Goal: Task Accomplishment & Management: Manage account settings

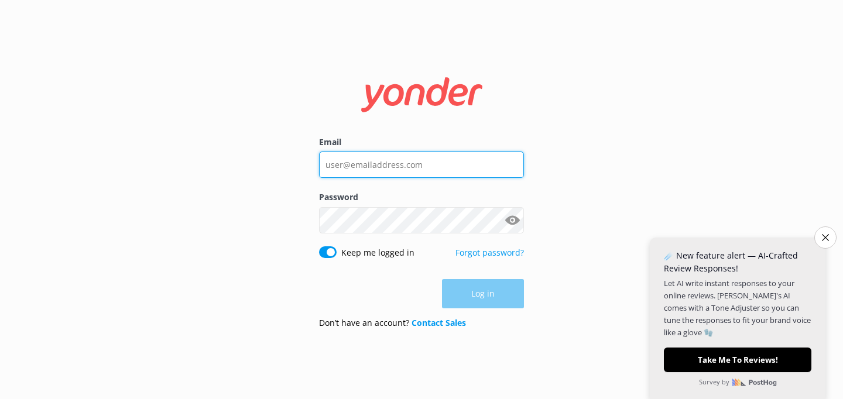
click at [402, 160] on input "Email" at bounding box center [421, 165] width 205 height 26
type input "[EMAIL_ADDRESS][DOMAIN_NAME]"
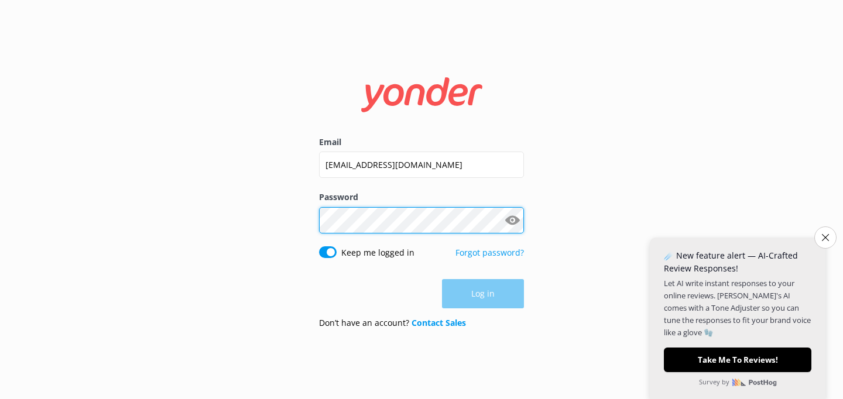
click at [444, 228] on div "Password Show password" at bounding box center [421, 218] width 205 height 55
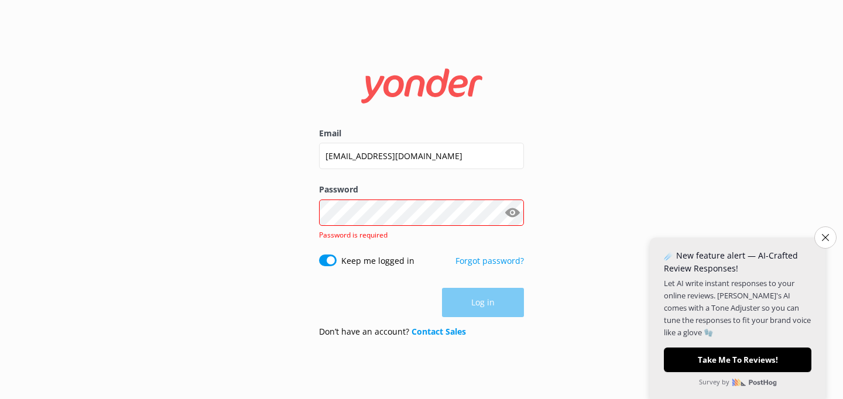
click at [511, 214] on button "Show password" at bounding box center [511, 212] width 23 height 23
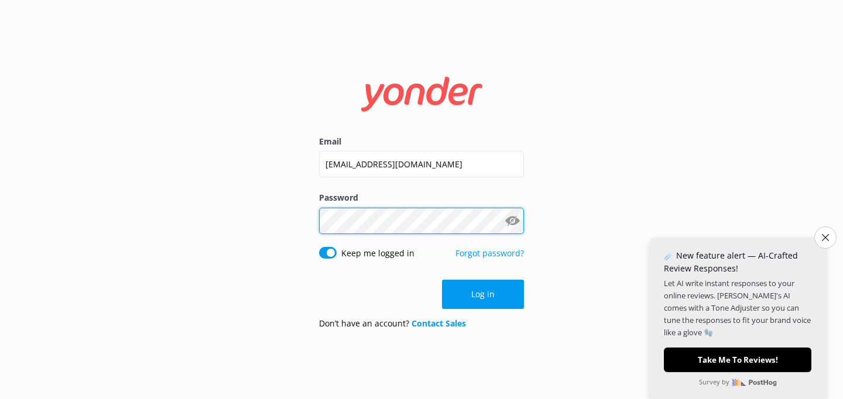
click button "Log in" at bounding box center [483, 294] width 82 height 29
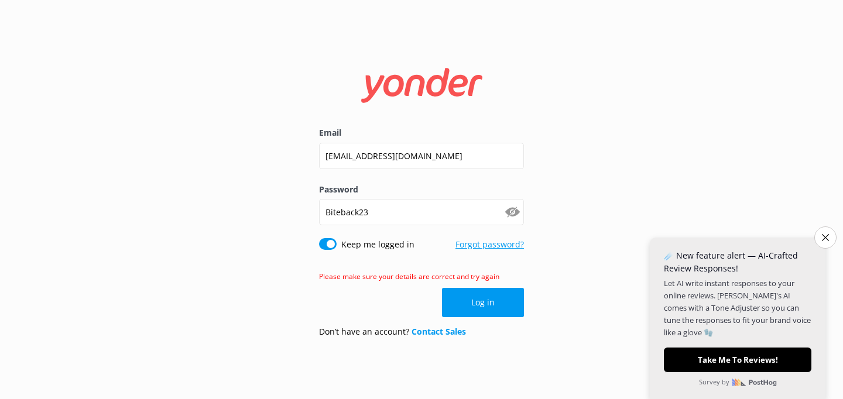
click at [500, 246] on link "Forgot password?" at bounding box center [489, 244] width 68 height 11
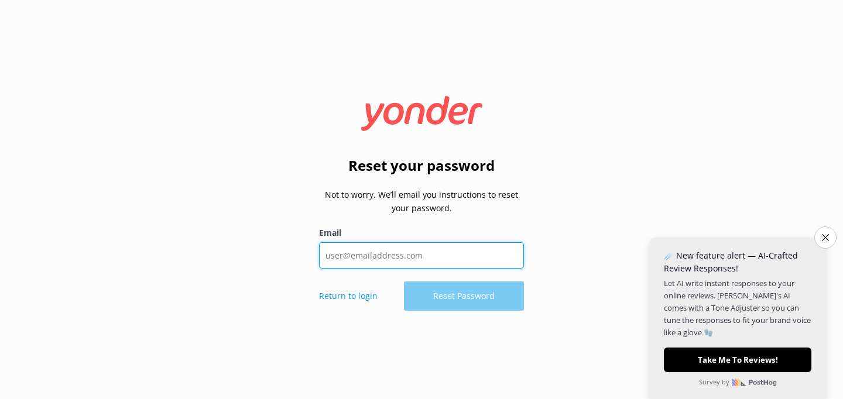
click at [341, 260] on input "Email" at bounding box center [421, 255] width 205 height 26
type input "[EMAIL_ADDRESS][DOMAIN_NAME]"
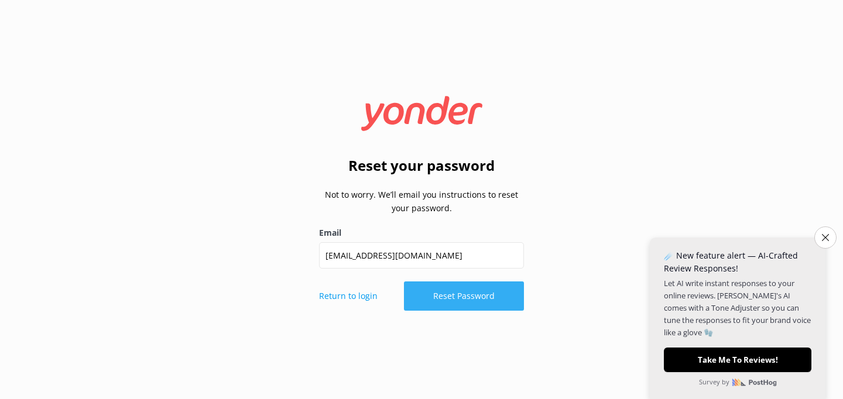
click at [458, 301] on button "Reset Password" at bounding box center [464, 296] width 120 height 29
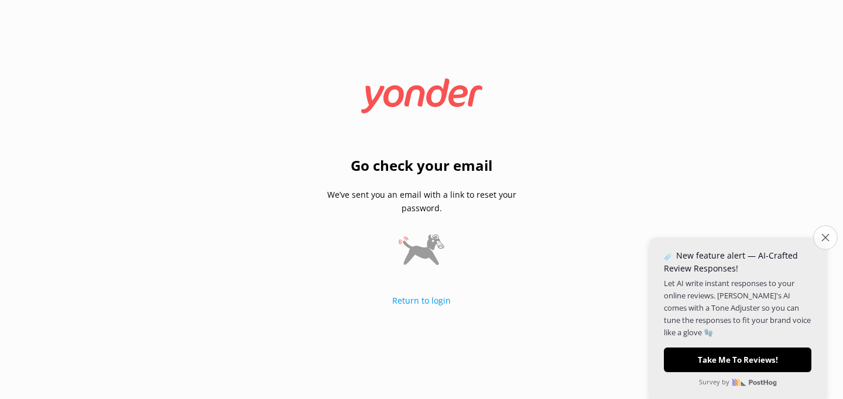
click at [824, 238] on icon "Close survey" at bounding box center [825, 238] width 8 height 8
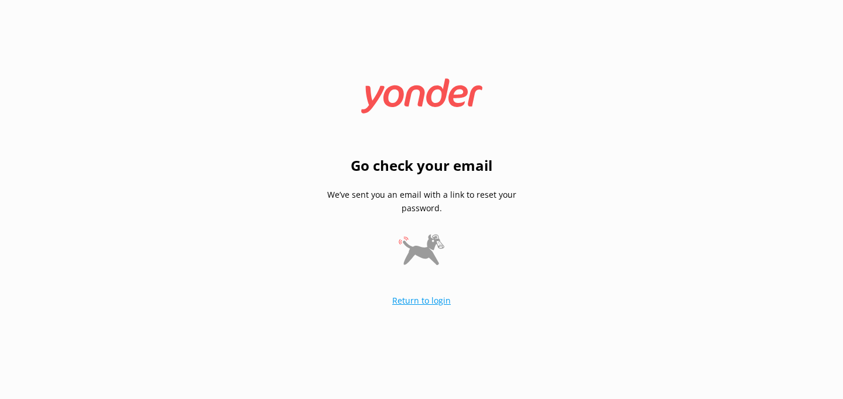
click at [412, 299] on link "Return to login" at bounding box center [421, 300] width 59 height 11
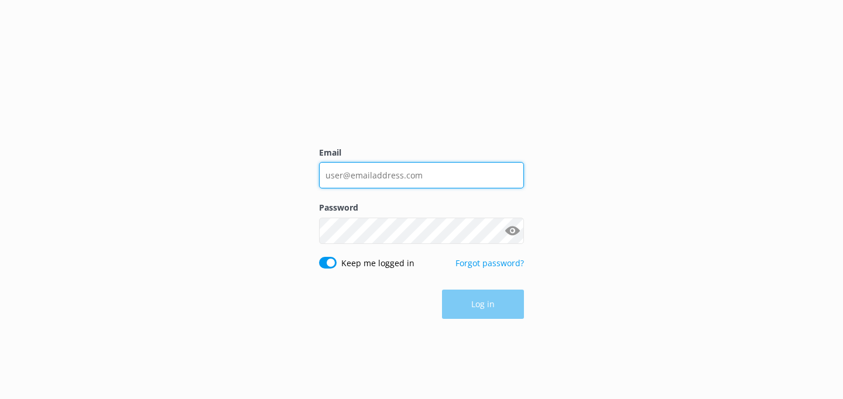
click at [347, 182] on input "Email" at bounding box center [421, 175] width 205 height 26
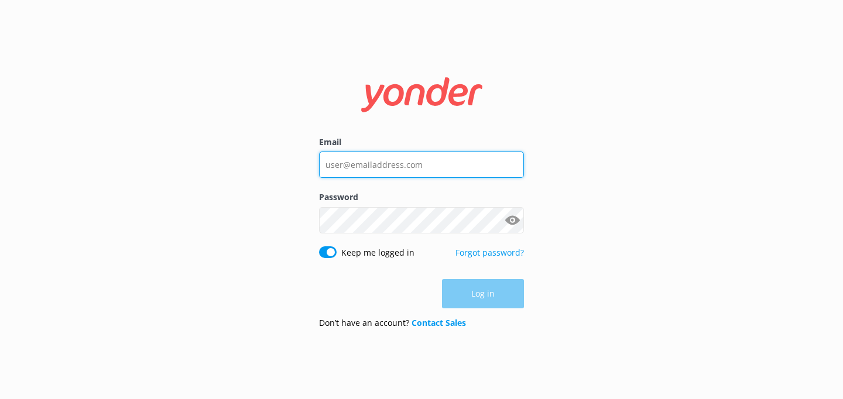
type input "[EMAIL_ADDRESS][DOMAIN_NAME]"
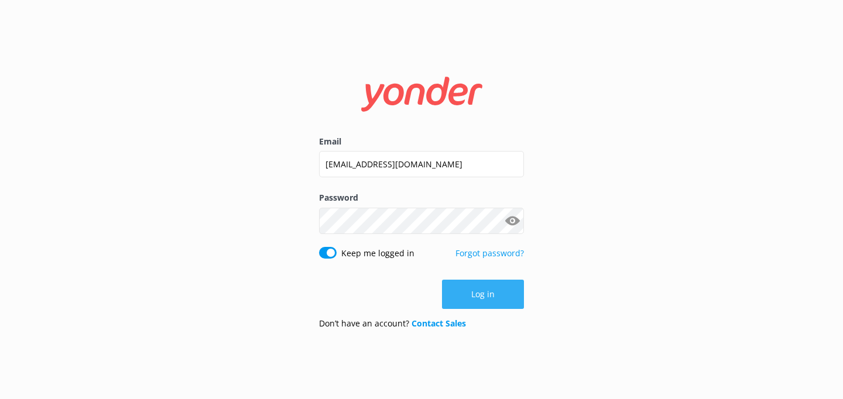
click at [485, 299] on button "Log in" at bounding box center [483, 294] width 82 height 29
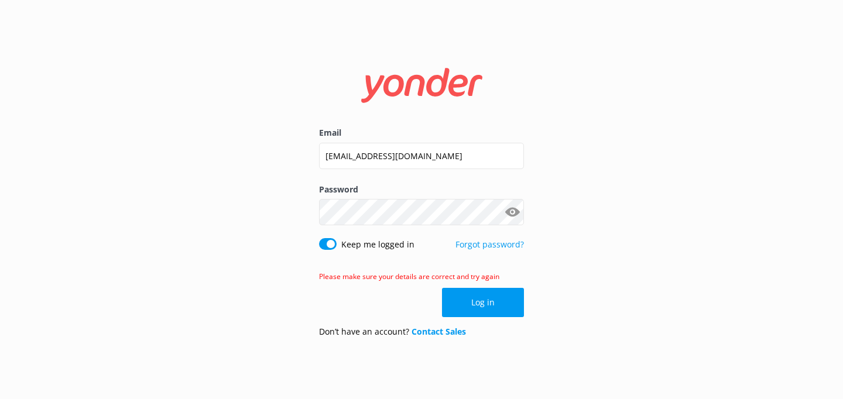
click at [515, 213] on button "Show password" at bounding box center [511, 212] width 23 height 23
click at [472, 301] on button "Log in" at bounding box center [483, 302] width 82 height 29
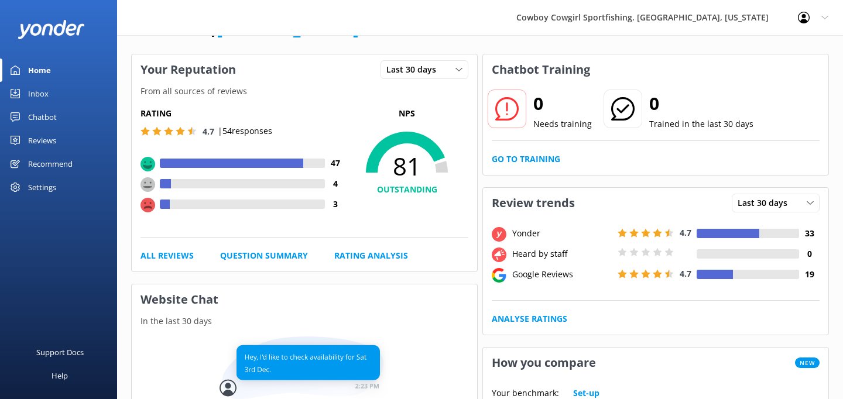
scroll to position [42, 0]
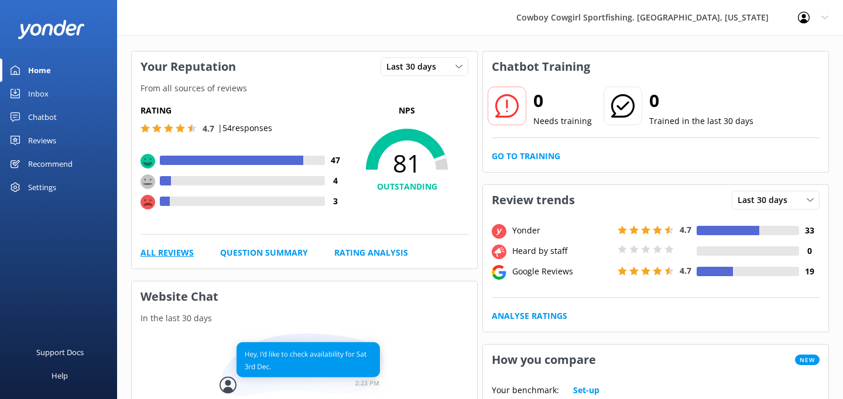
click at [174, 251] on link "All Reviews" at bounding box center [166, 252] width 53 height 13
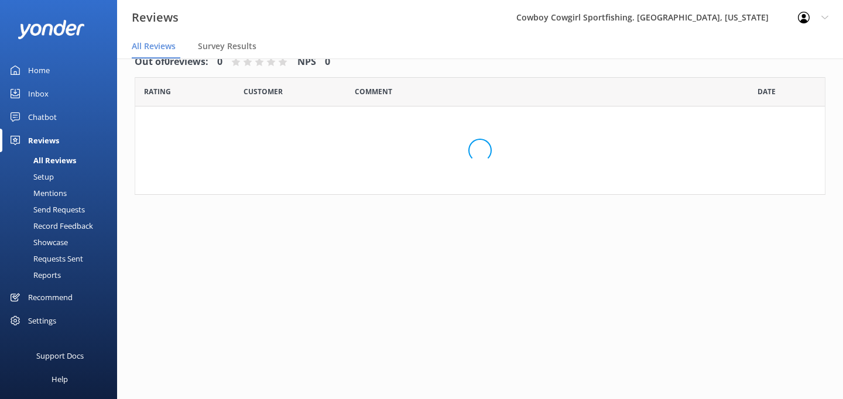
scroll to position [23, 0]
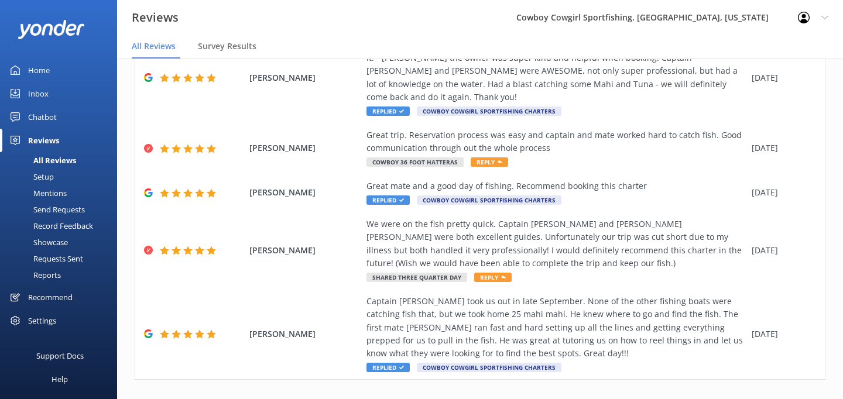
scroll to position [371, 0]
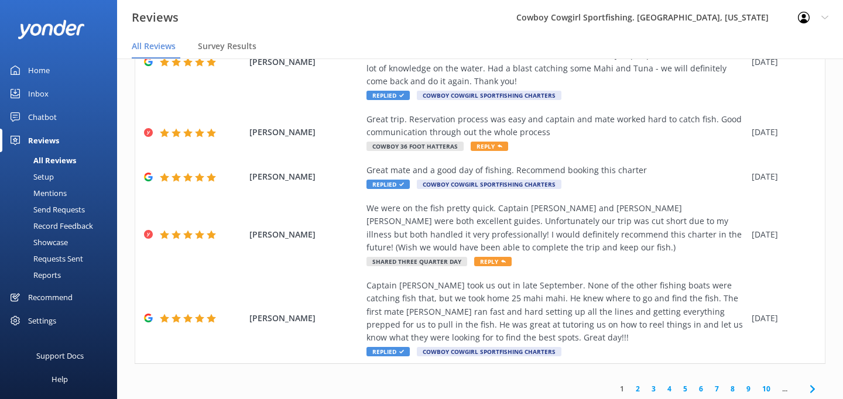
click at [638, 383] on link "2" at bounding box center [638, 388] width 16 height 11
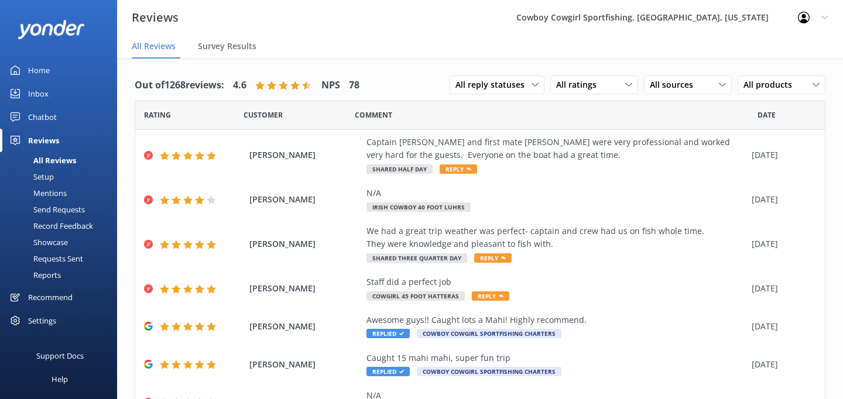
click at [48, 179] on div "Setup" at bounding box center [30, 177] width 47 height 16
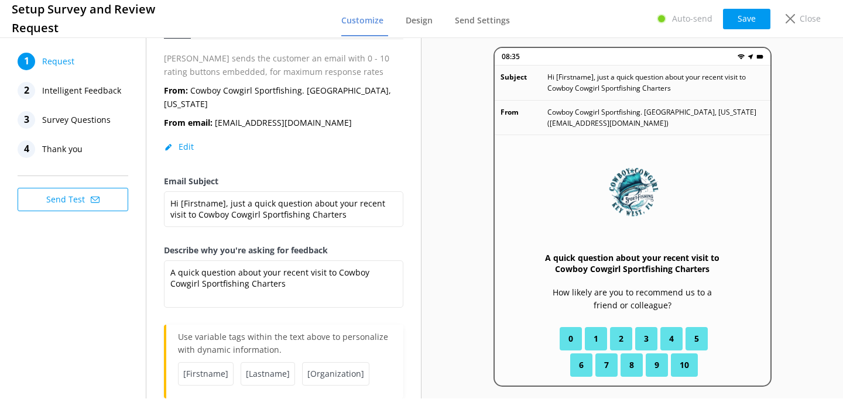
scroll to position [66, 0]
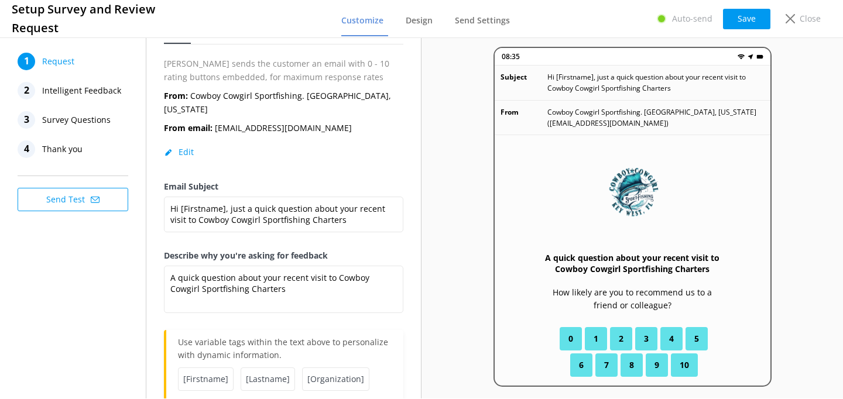
click at [67, 145] on span "Thank you" at bounding box center [62, 149] width 40 height 18
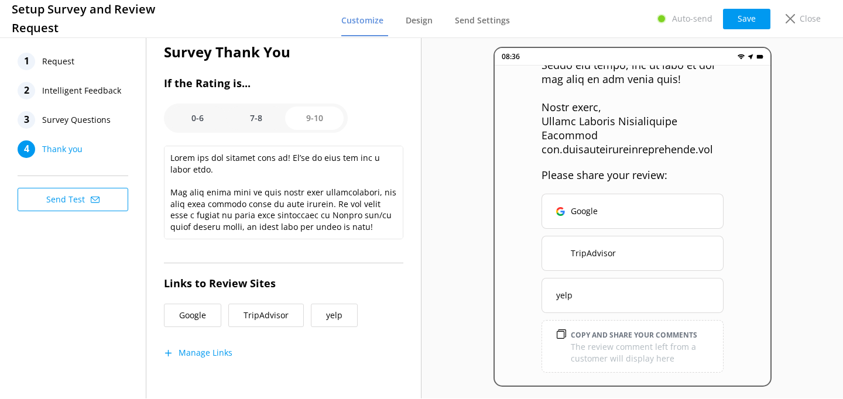
scroll to position [0, 0]
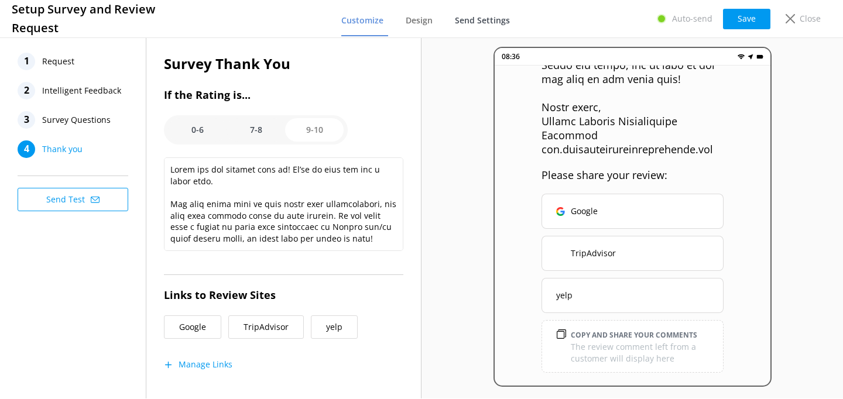
click at [473, 22] on span "Send Settings" at bounding box center [482, 21] width 55 height 12
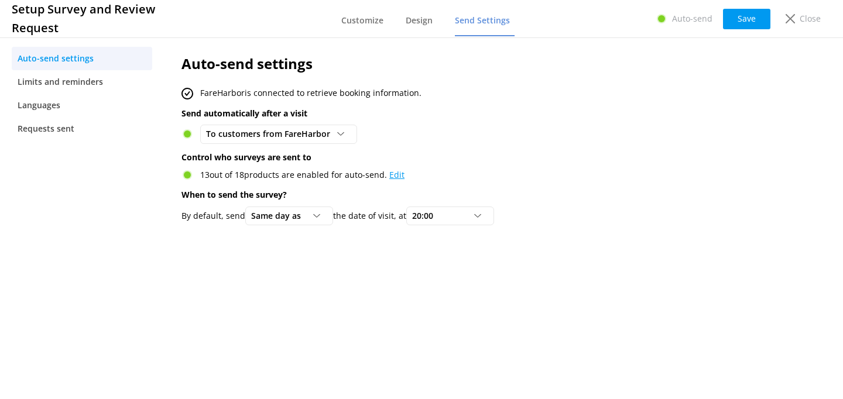
click at [394, 176] on link "Edit" at bounding box center [396, 174] width 15 height 11
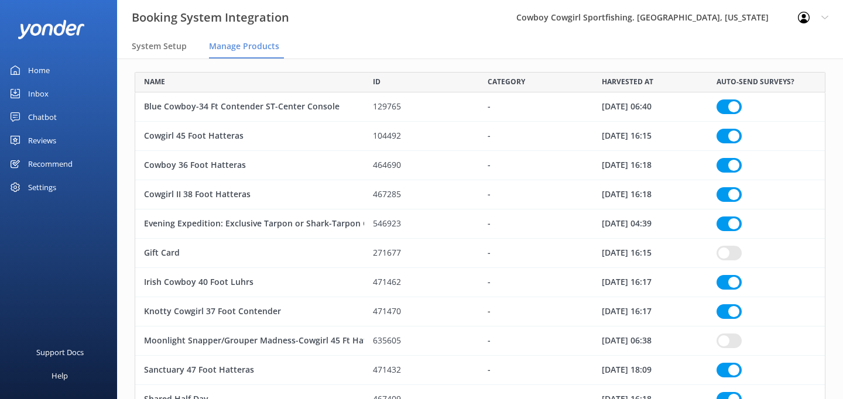
scroll to position [95, 0]
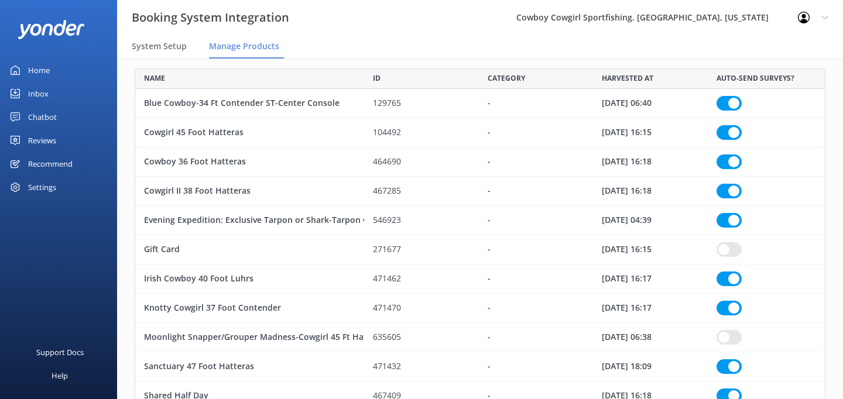
click at [737, 337] on input "row" at bounding box center [728, 337] width 25 height 15
checkbox input "true"
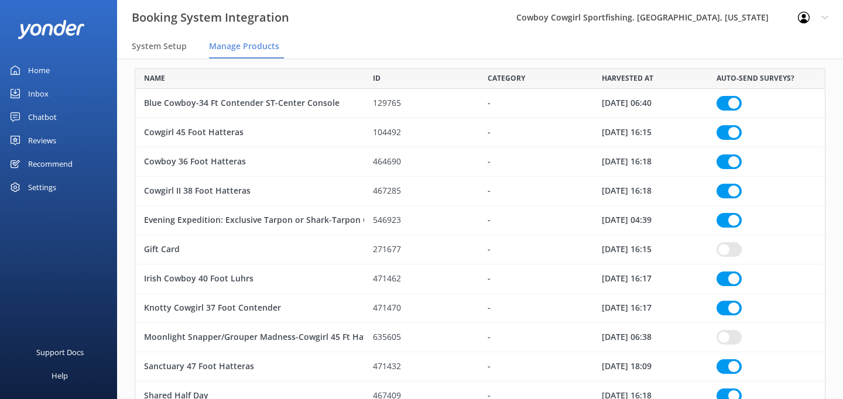
checkbox input "true"
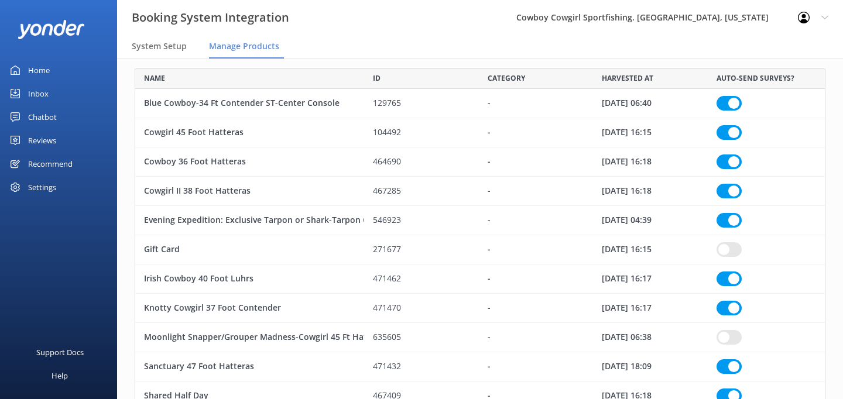
checkbox input "true"
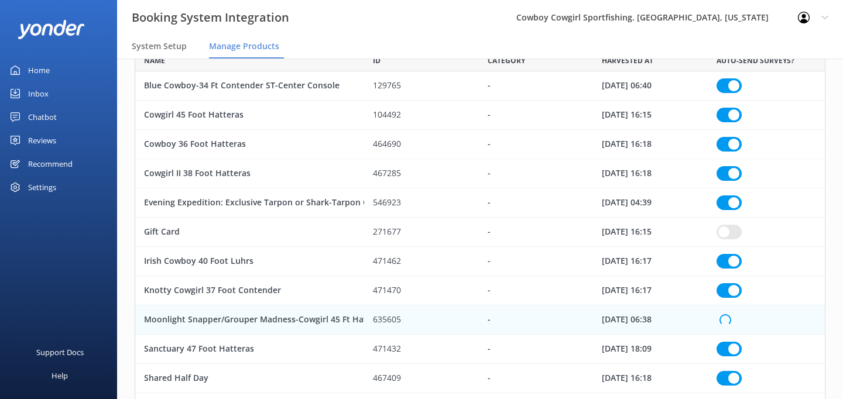
checkbox input "true"
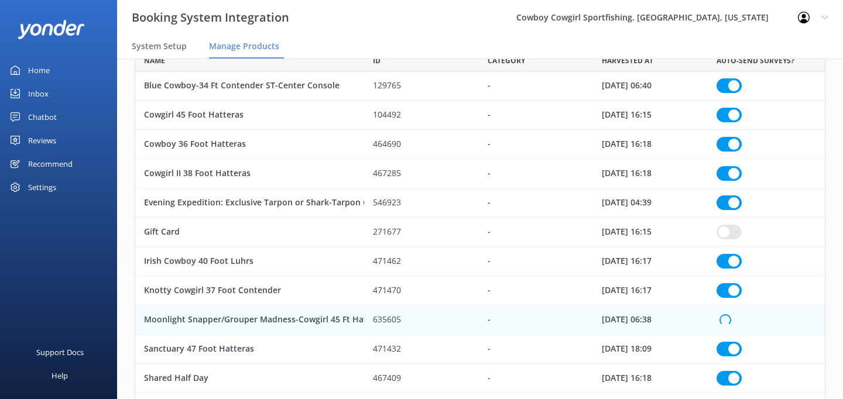
checkbox input "true"
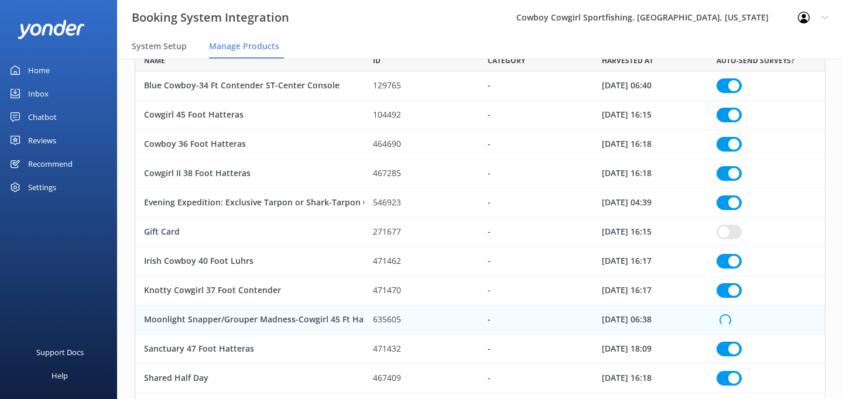
checkbox input "true"
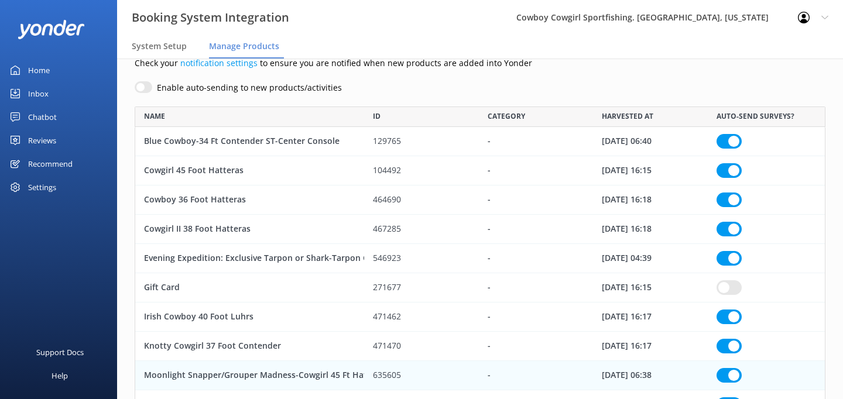
scroll to position [13, 0]
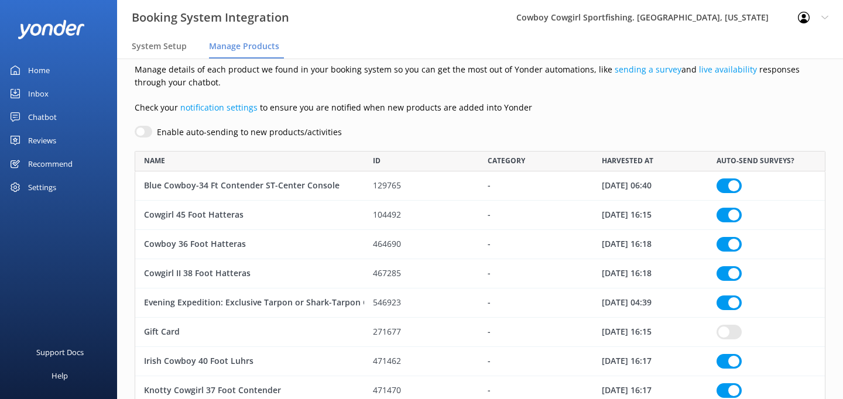
click at [337, 123] on div "Manage details of each product we found in your booking system so you can get t…" at bounding box center [480, 390] width 726 height 689
click at [153, 46] on span "System Setup" at bounding box center [159, 46] width 55 height 12
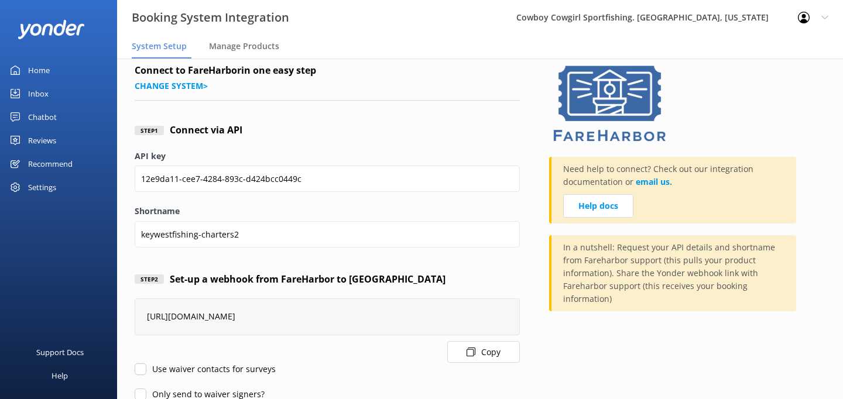
click at [45, 142] on div "Reviews" at bounding box center [42, 140] width 28 height 23
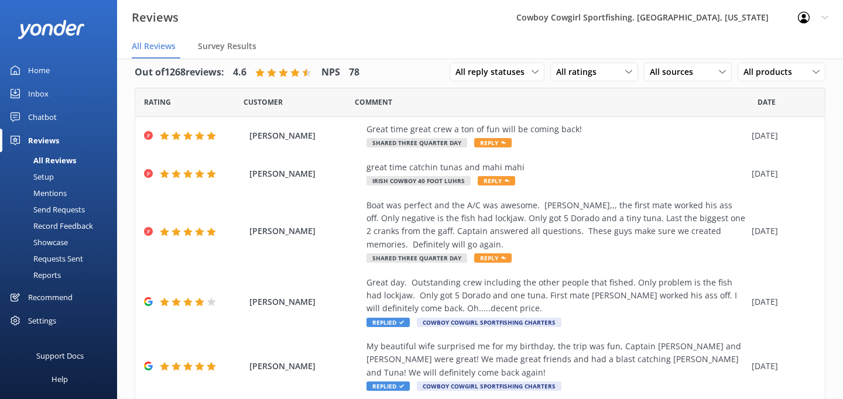
click at [47, 209] on div "Send Requests" at bounding box center [46, 209] width 78 height 16
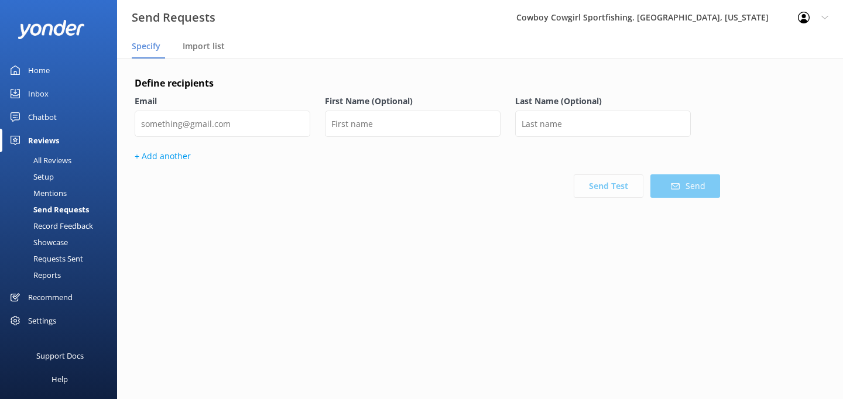
click at [43, 227] on div "Record Feedback" at bounding box center [50, 226] width 86 height 16
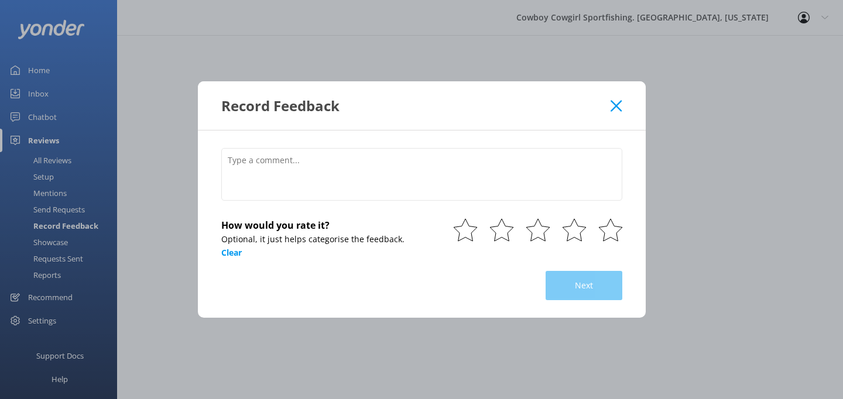
click at [41, 238] on div "Record Feedback How would you rate it? Optional, it just helps categorise the f…" at bounding box center [421, 199] width 843 height 399
click at [43, 275] on div "Record Feedback How would you rate it? Optional, it just helps categorise the f…" at bounding box center [421, 199] width 843 height 399
click at [615, 107] on use at bounding box center [615, 105] width 11 height 11
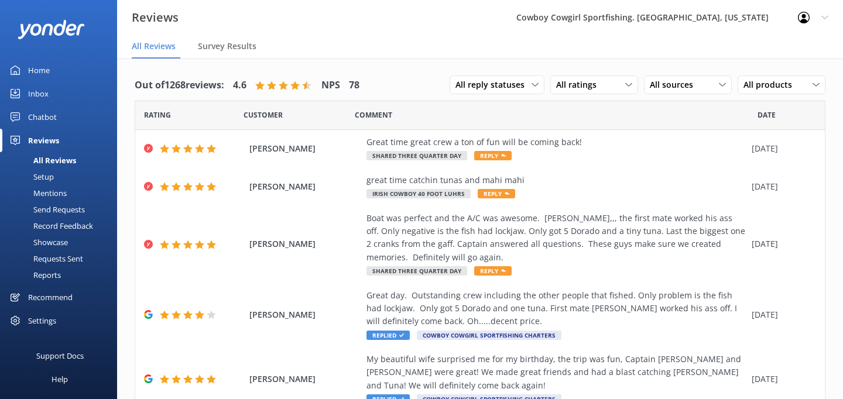
click at [48, 276] on div "Reports" at bounding box center [34, 275] width 54 height 16
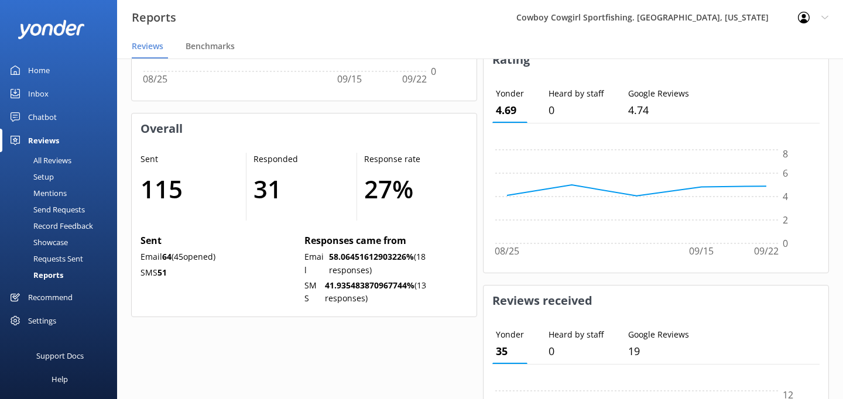
scroll to position [539, 0]
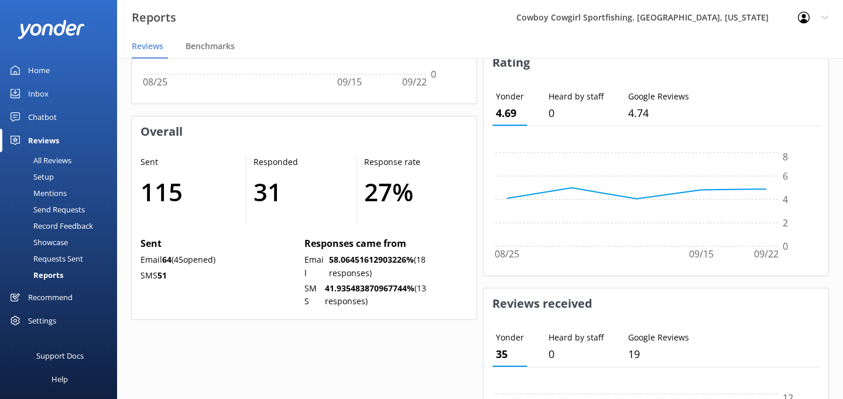
click at [42, 296] on div "Recommend" at bounding box center [50, 297] width 44 height 23
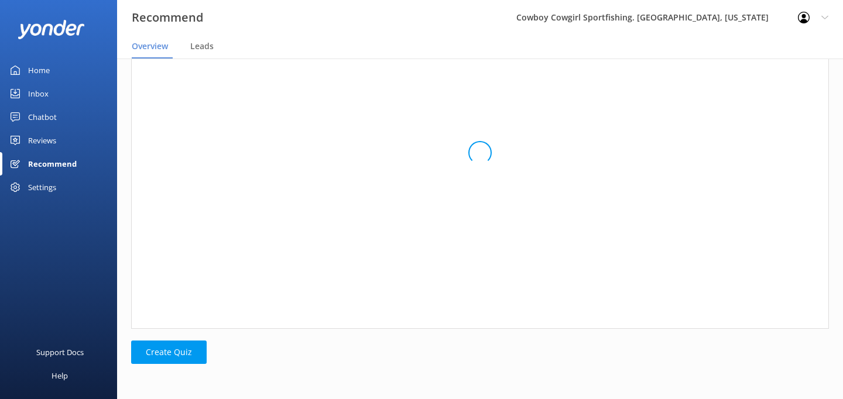
scroll to position [381, 698]
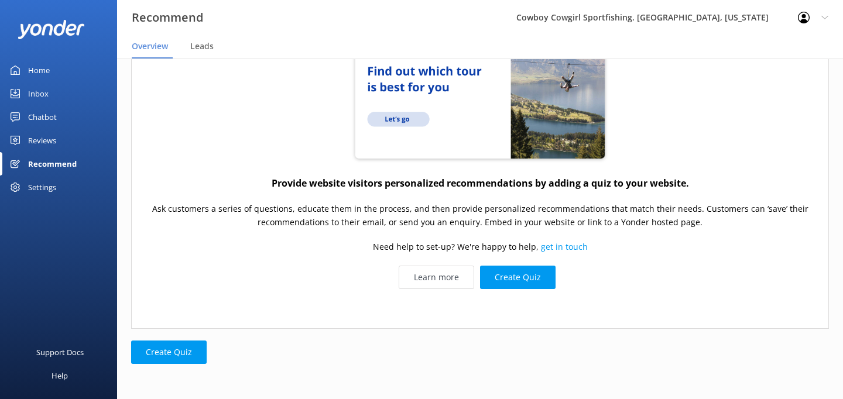
click at [36, 71] on div "Home" at bounding box center [39, 70] width 22 height 23
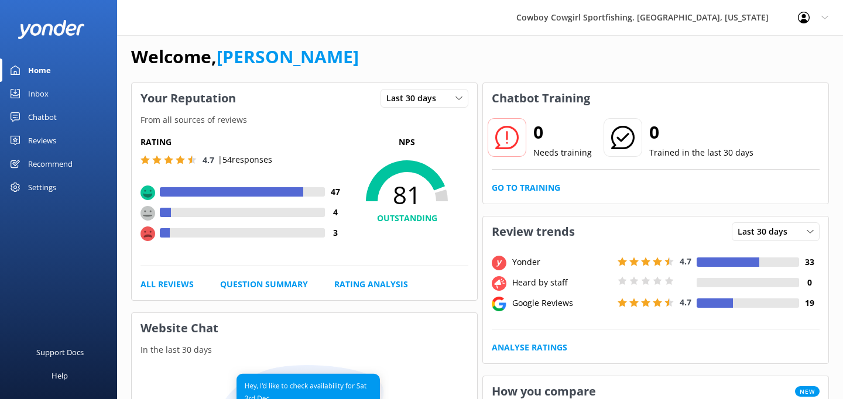
scroll to position [11, 0]
click at [450, 102] on div "Last 30 days" at bounding box center [424, 97] width 82 height 13
click at [407, 46] on div "Welcome, [PERSON_NAME]" at bounding box center [480, 62] width 698 height 40
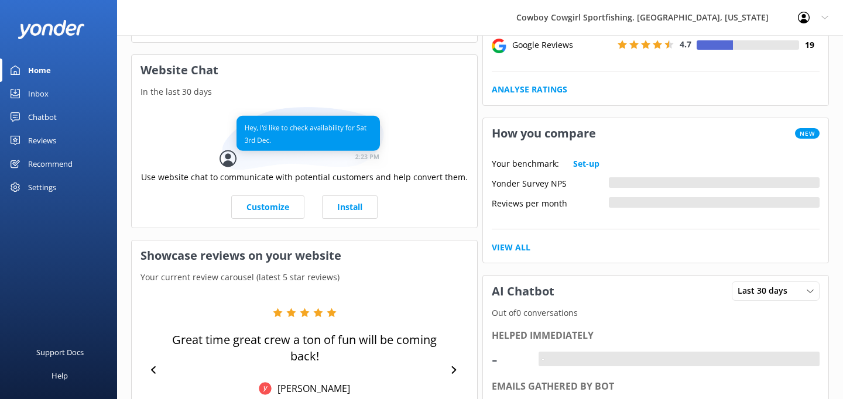
scroll to position [249, 0]
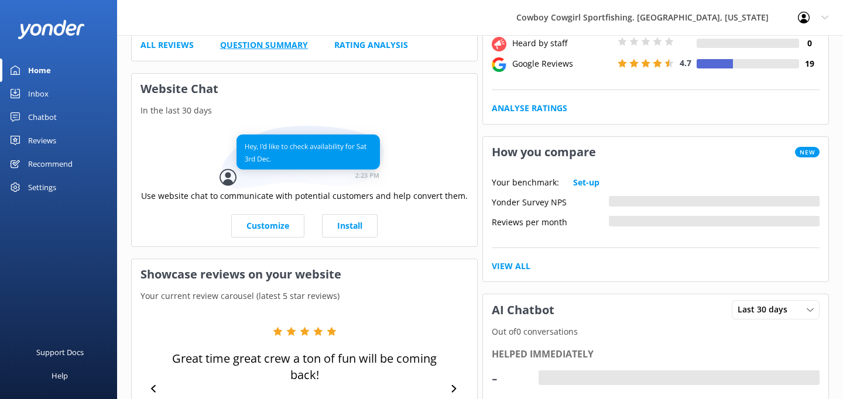
click at [247, 43] on link "Question Summary" at bounding box center [264, 45] width 88 height 13
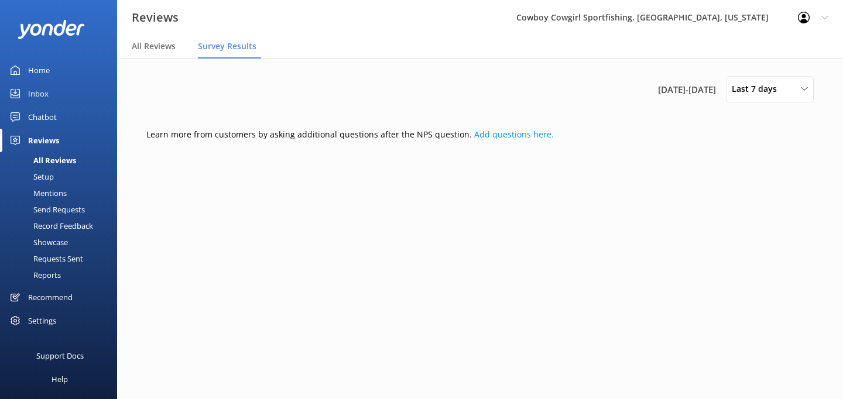
click at [44, 138] on div "Reviews" at bounding box center [43, 140] width 31 height 23
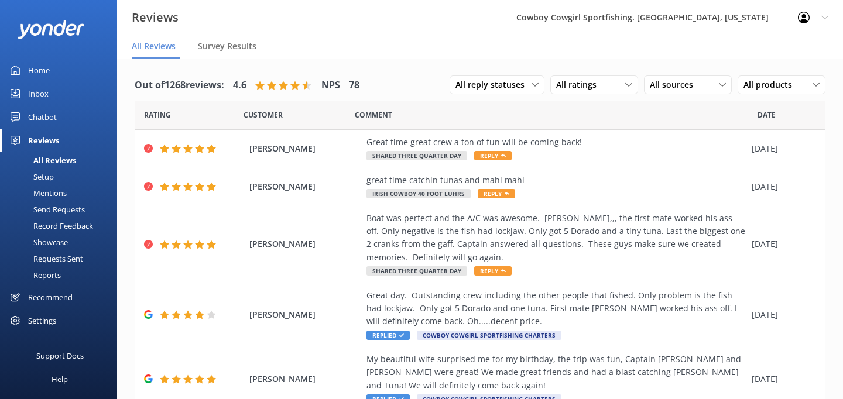
click at [45, 176] on div "Setup" at bounding box center [30, 177] width 47 height 16
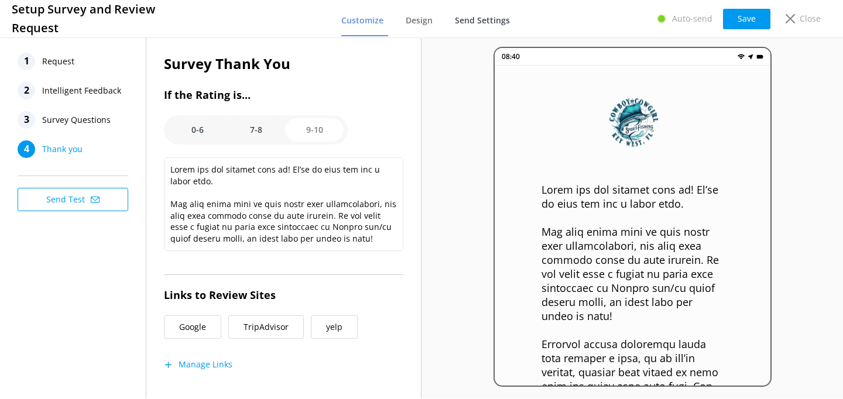
click at [468, 21] on span "Send Settings" at bounding box center [482, 21] width 55 height 12
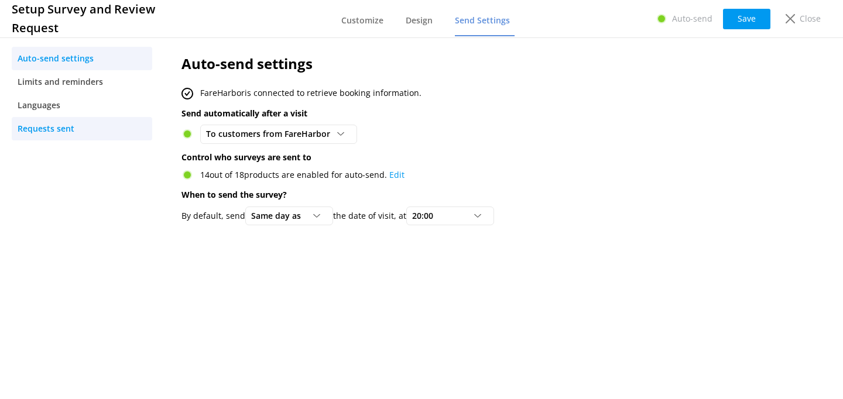
click at [39, 128] on span "Requests sent" at bounding box center [46, 128] width 57 height 13
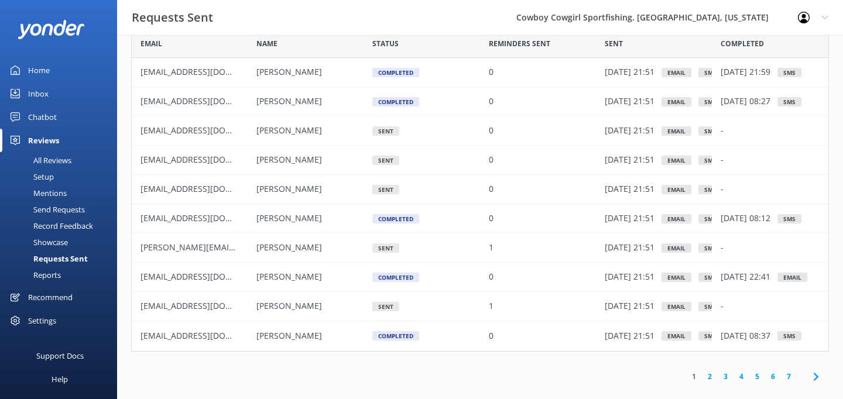
scroll to position [63, 0]
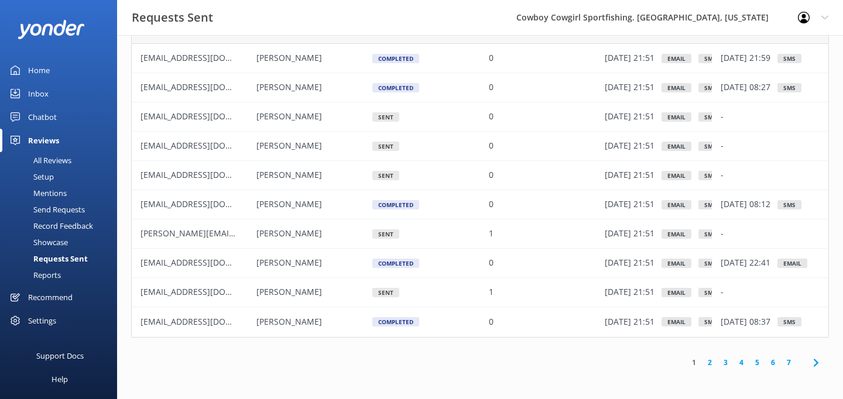
click at [186, 295] on span "[EMAIL_ADDRESS][DOMAIN_NAME]" at bounding box center [208, 292] width 137 height 11
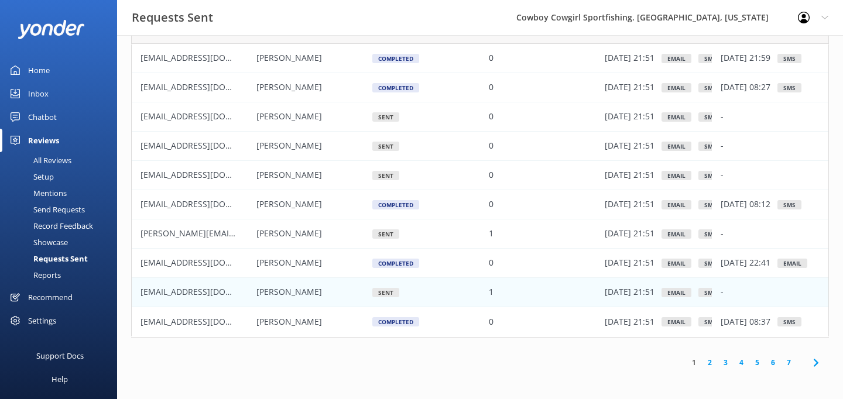
click at [379, 301] on div "Sent" at bounding box center [421, 292] width 116 height 29
click at [392, 266] on div "Completed" at bounding box center [395, 263] width 47 height 9
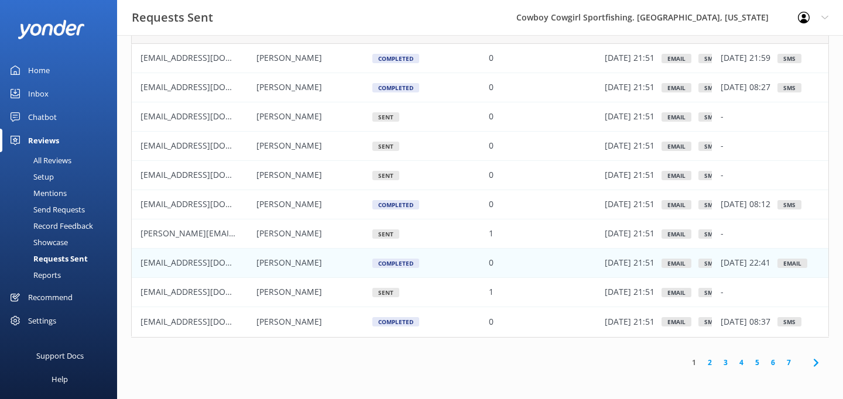
click at [203, 264] on span "[EMAIL_ADDRESS][DOMAIN_NAME]" at bounding box center [208, 263] width 137 height 11
click at [225, 264] on div "[EMAIL_ADDRESS][DOMAIN_NAME]" at bounding box center [190, 263] width 116 height 29
click at [222, 260] on span "[EMAIL_ADDRESS][DOMAIN_NAME]" at bounding box center [208, 263] width 137 height 11
click at [410, 262] on div "Completed" at bounding box center [395, 263] width 47 height 9
click at [384, 172] on div "Sent" at bounding box center [385, 175] width 27 height 9
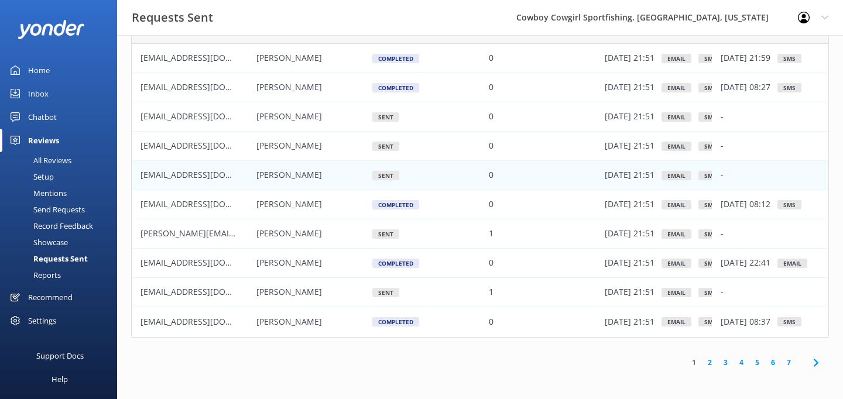
click at [385, 267] on div "Completed" at bounding box center [395, 263] width 47 height 9
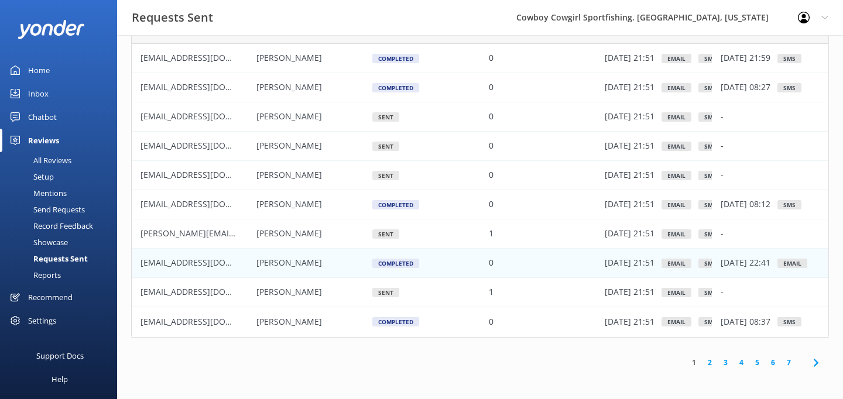
scroll to position [4, 0]
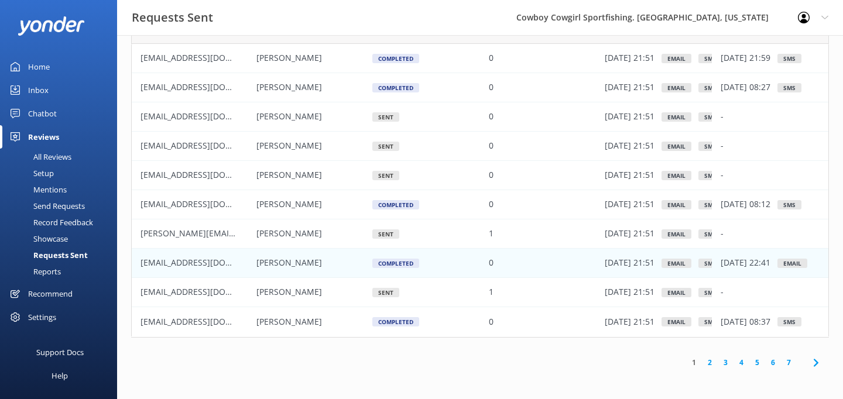
click at [40, 153] on div "All Reviews" at bounding box center [39, 157] width 64 height 16
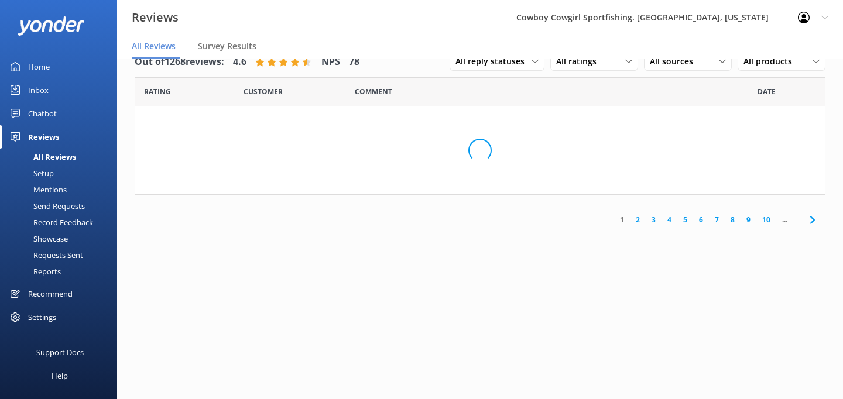
scroll to position [23, 0]
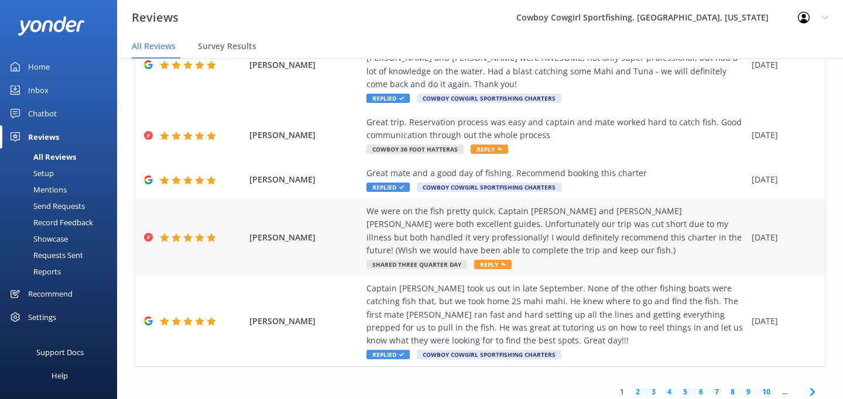
scroll to position [23, 0]
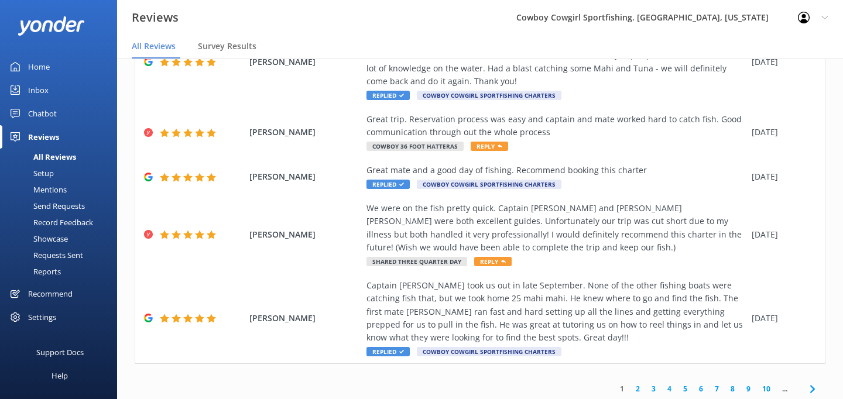
click at [638, 383] on link "2" at bounding box center [638, 388] width 16 height 11
